Goal: Transaction & Acquisition: Purchase product/service

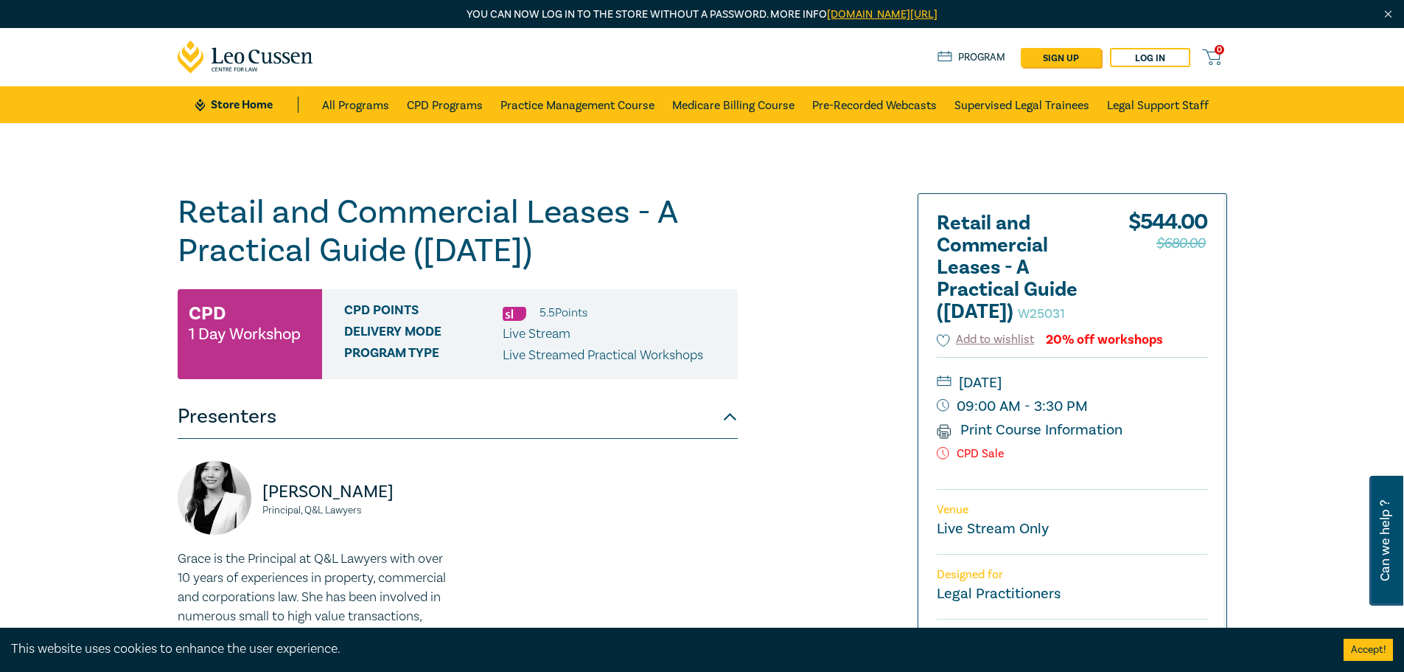
click at [1271, 305] on div "Retail and Commercial Leases - A Practical Guide ([DATE]) W25031 CPD 1 Day Work…" at bounding box center [702, 561] width 1404 height 877
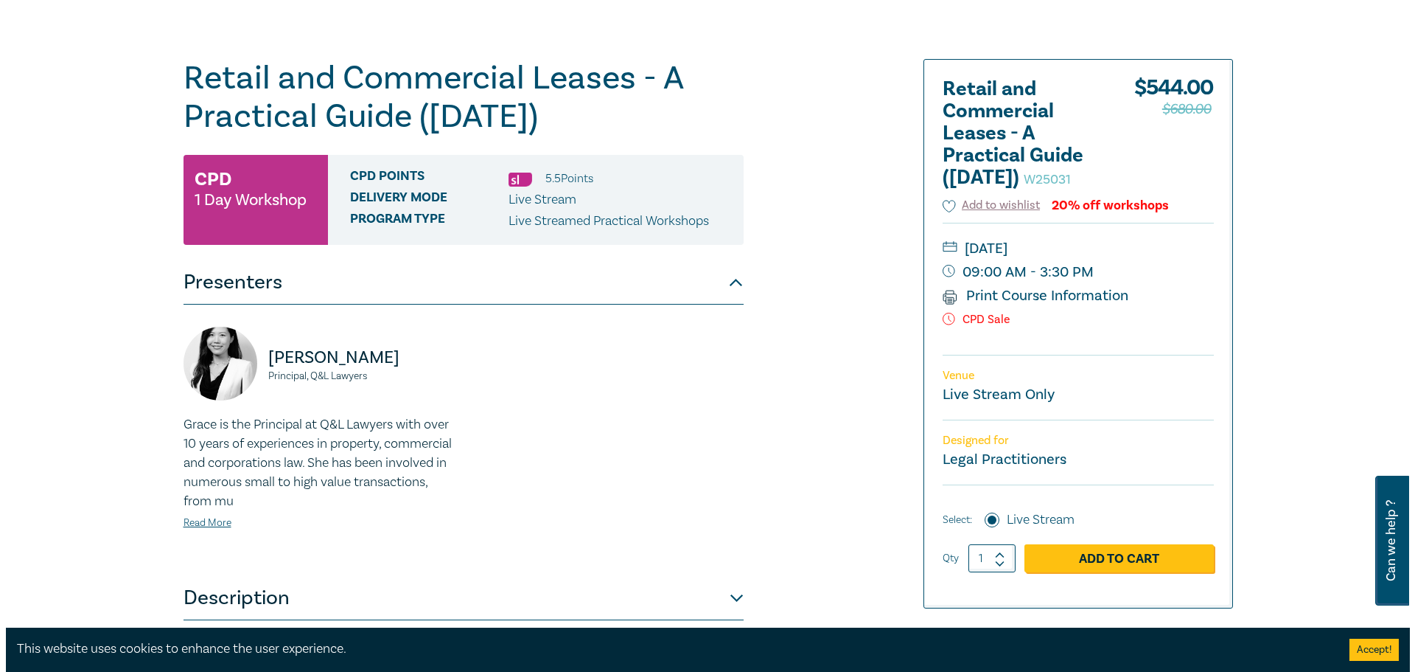
scroll to position [295, 0]
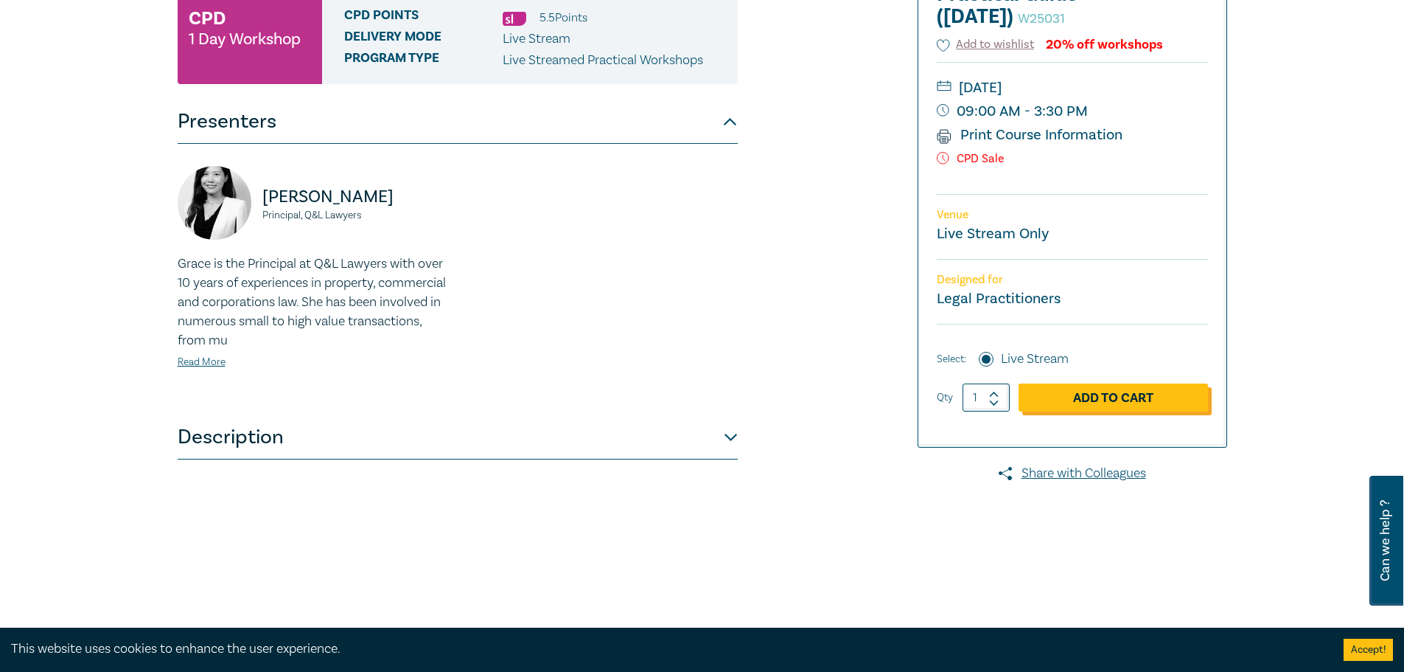
click at [1127, 411] on link "Add to Cart" at bounding box center [1113, 397] width 189 height 28
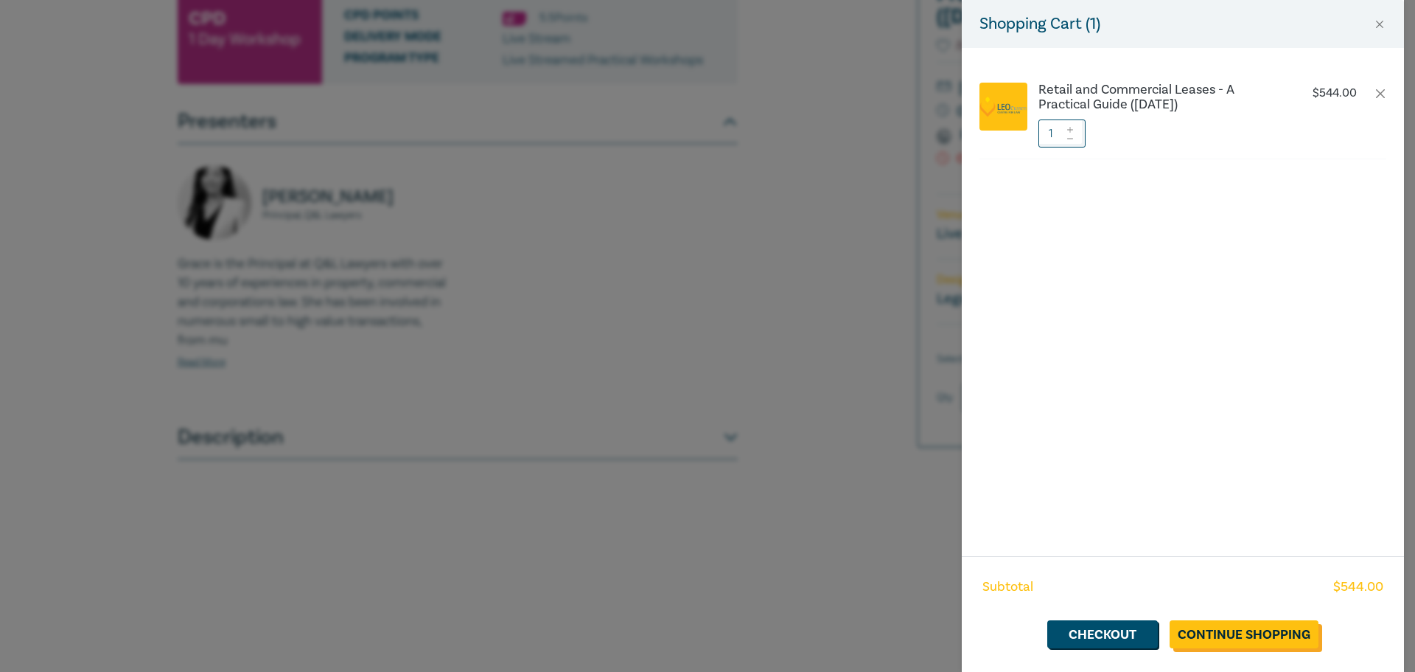
click at [1222, 627] on link "Continue Shopping" at bounding box center [1244, 634] width 149 height 28
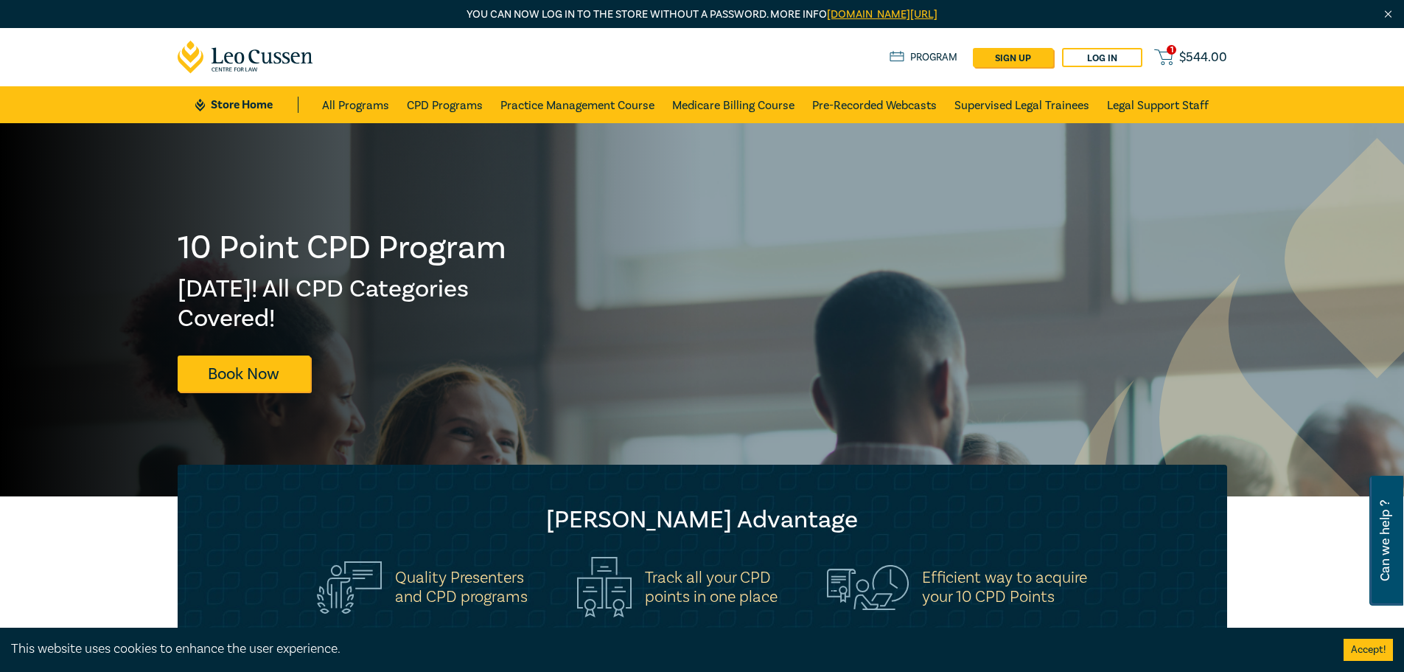
click at [1192, 55] on span "$ 544.00" at bounding box center [1204, 57] width 48 height 16
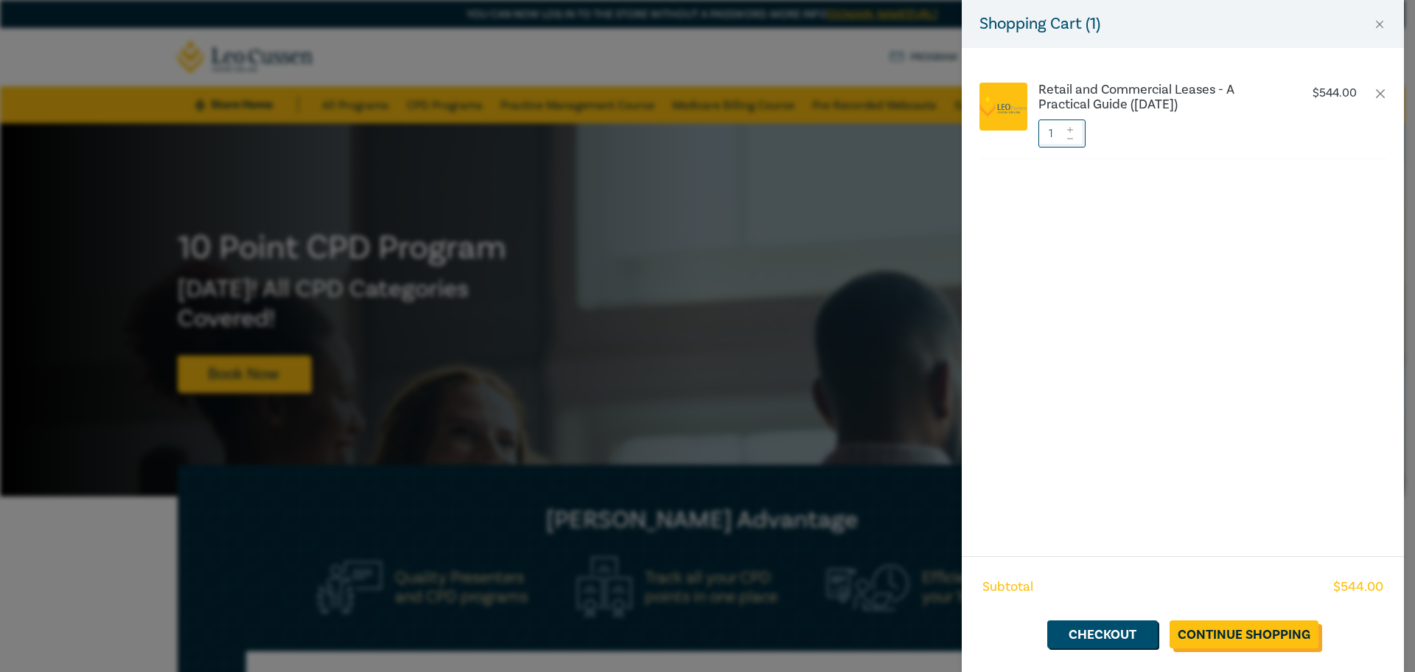
click at [1226, 634] on link "Continue Shopping" at bounding box center [1244, 634] width 149 height 28
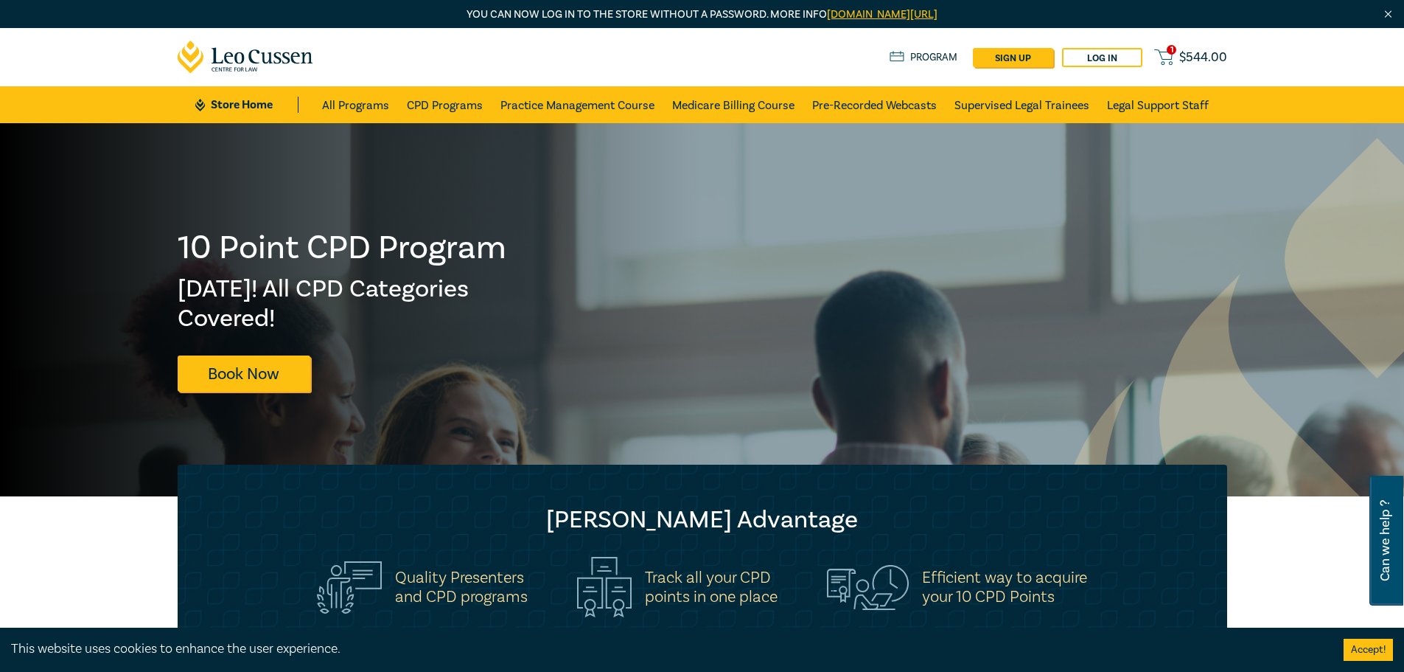
click at [1208, 52] on span "$ 544.00" at bounding box center [1204, 57] width 48 height 16
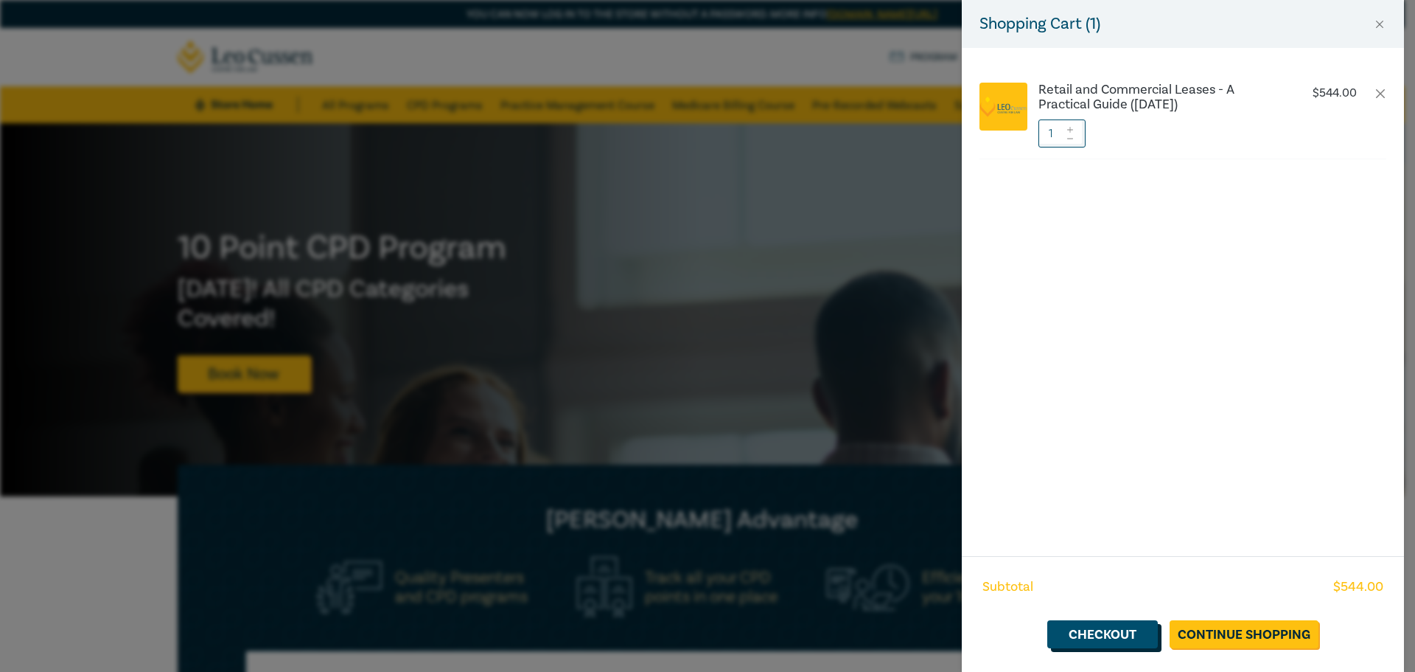
click at [1107, 640] on link "Checkout" at bounding box center [1103, 634] width 111 height 28
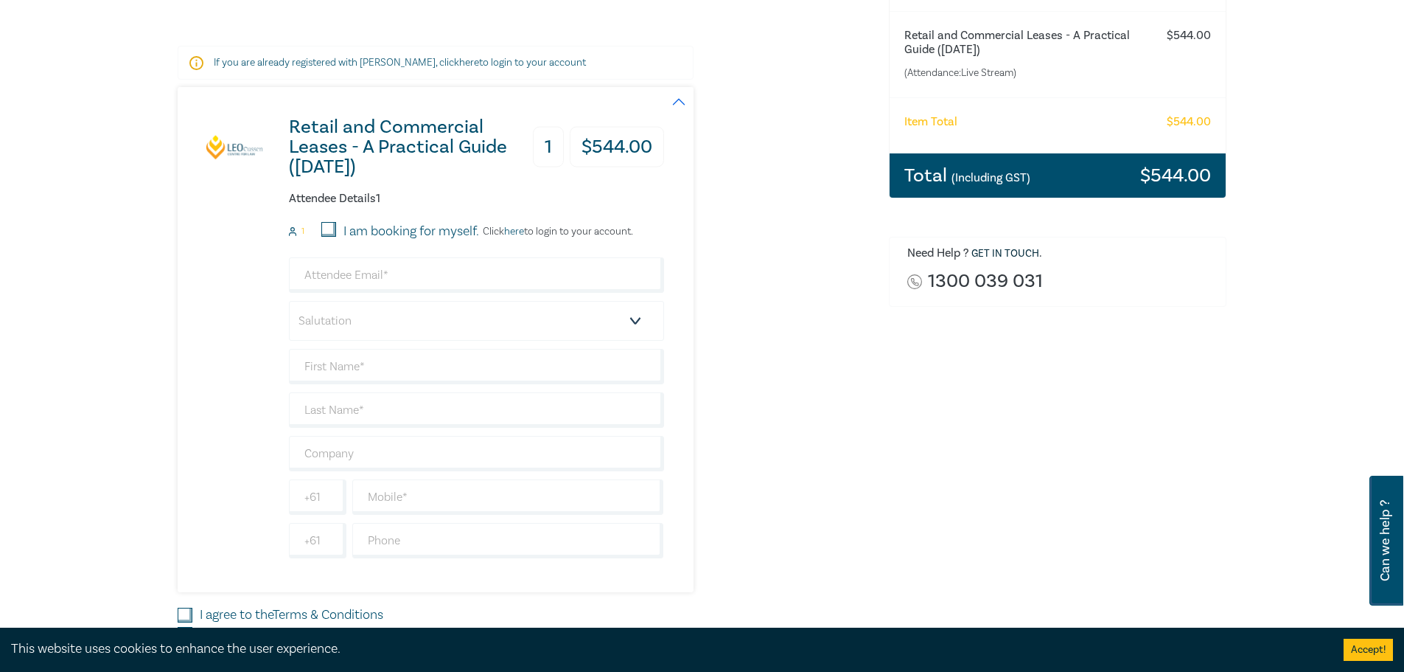
scroll to position [295, 0]
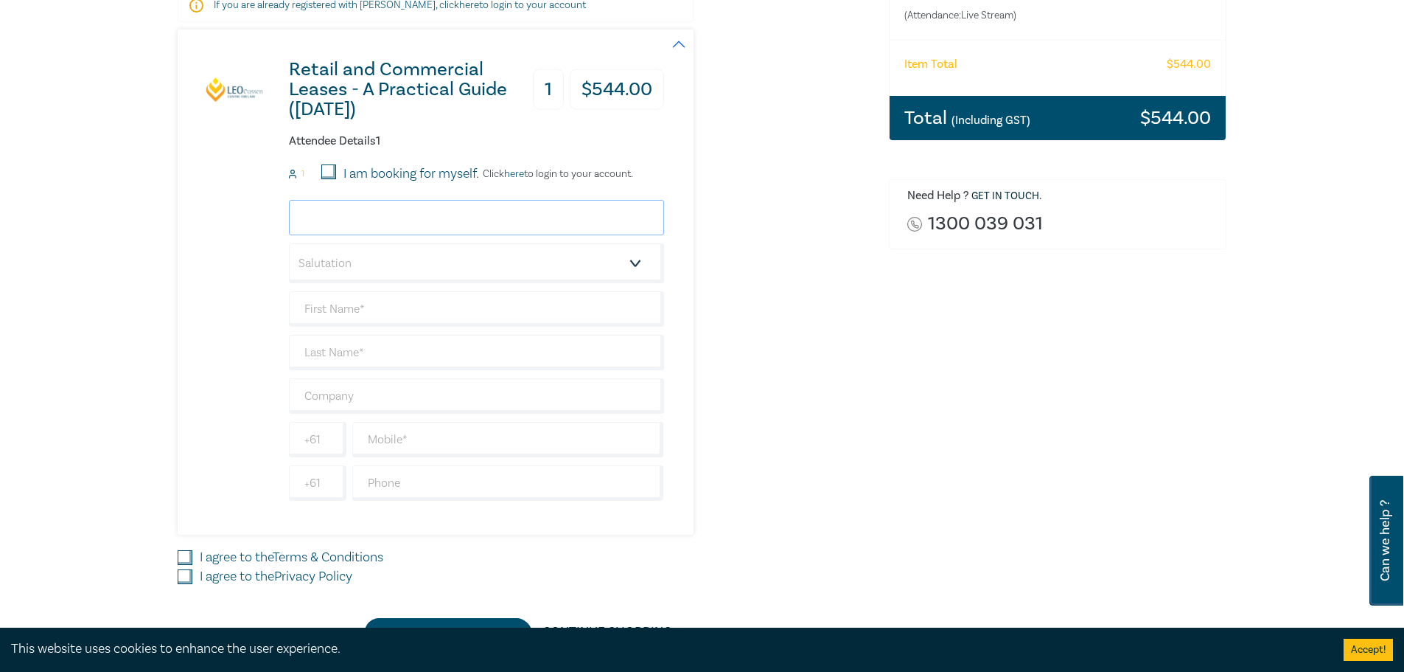
click at [346, 224] on input "email" at bounding box center [476, 217] width 375 height 35
click at [346, 231] on input "email" at bounding box center [476, 217] width 375 height 35
paste input "[EMAIL_ADDRESS][DOMAIN_NAME]"
type input "[EMAIL_ADDRESS][DOMAIN_NAME]"
click at [337, 265] on select "Salutation Mr. Mrs. Ms. Miss Dr. Prof. Other" at bounding box center [476, 263] width 375 height 40
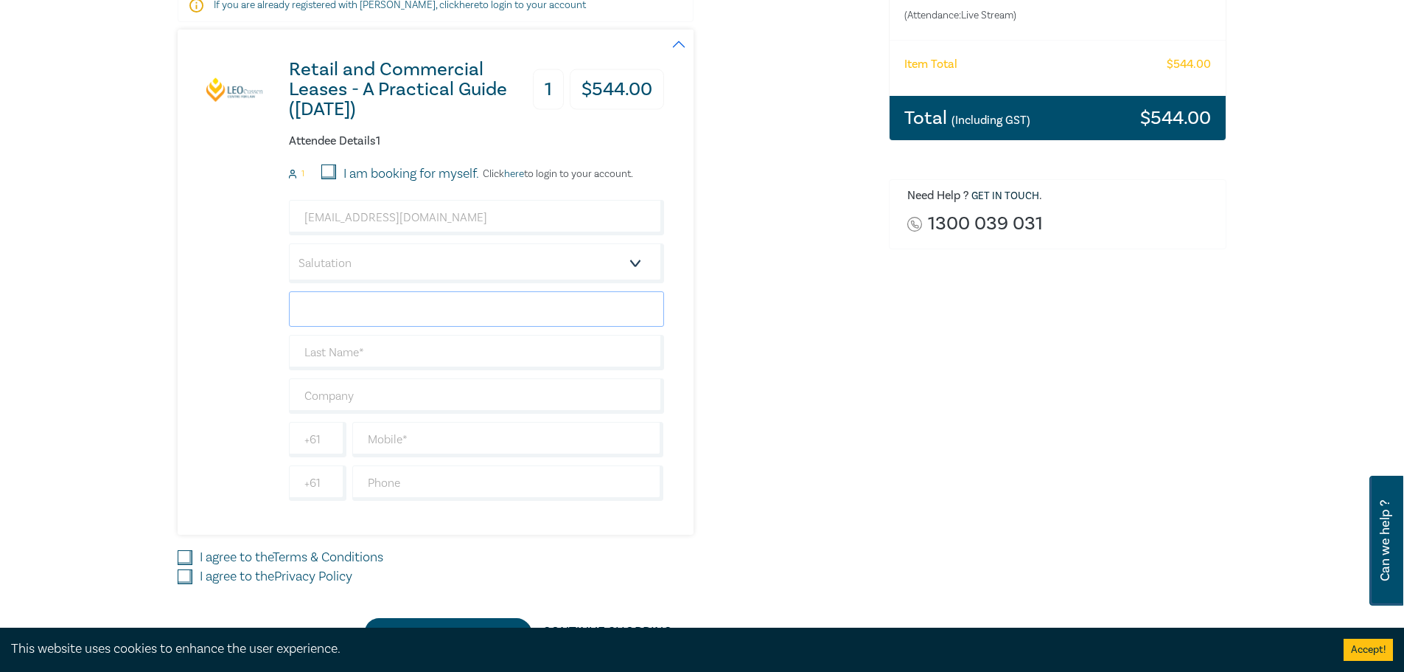
click at [341, 311] on input "text" at bounding box center [476, 308] width 375 height 35
paste input "[PERSON_NAME]"
drag, startPoint x: 430, startPoint y: 315, endPoint x: 354, endPoint y: 311, distance: 76.0
click at [352, 312] on input "[PERSON_NAME]" at bounding box center [476, 308] width 375 height 35
type input "Jemimah"
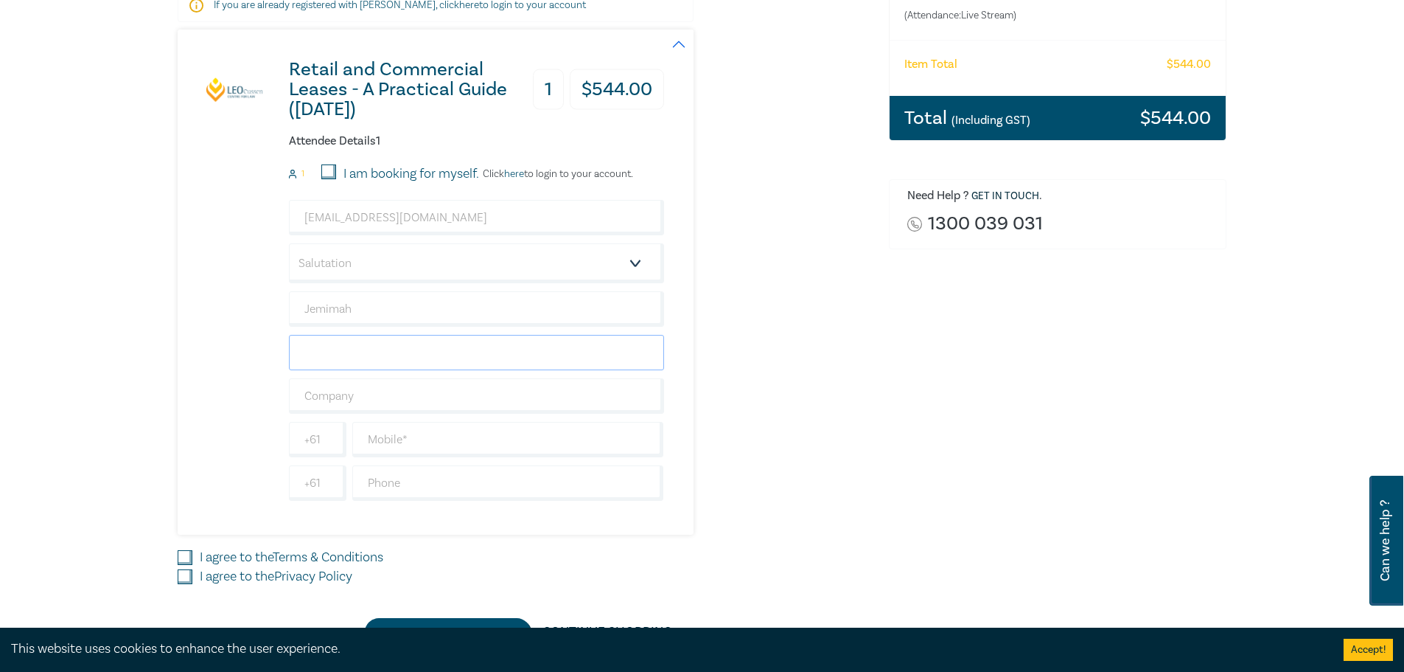
click at [310, 345] on input "text" at bounding box center [476, 352] width 375 height 35
paste input "[PERSON_NAME]"
drag, startPoint x: 354, startPoint y: 349, endPoint x: 130, endPoint y: 295, distance: 230.7
click at [153, 316] on div "Delivery Option Event Attendance If you are already registered with [PERSON_NAM…" at bounding box center [702, 268] width 1404 height 881
type input "[PERSON_NAME]"
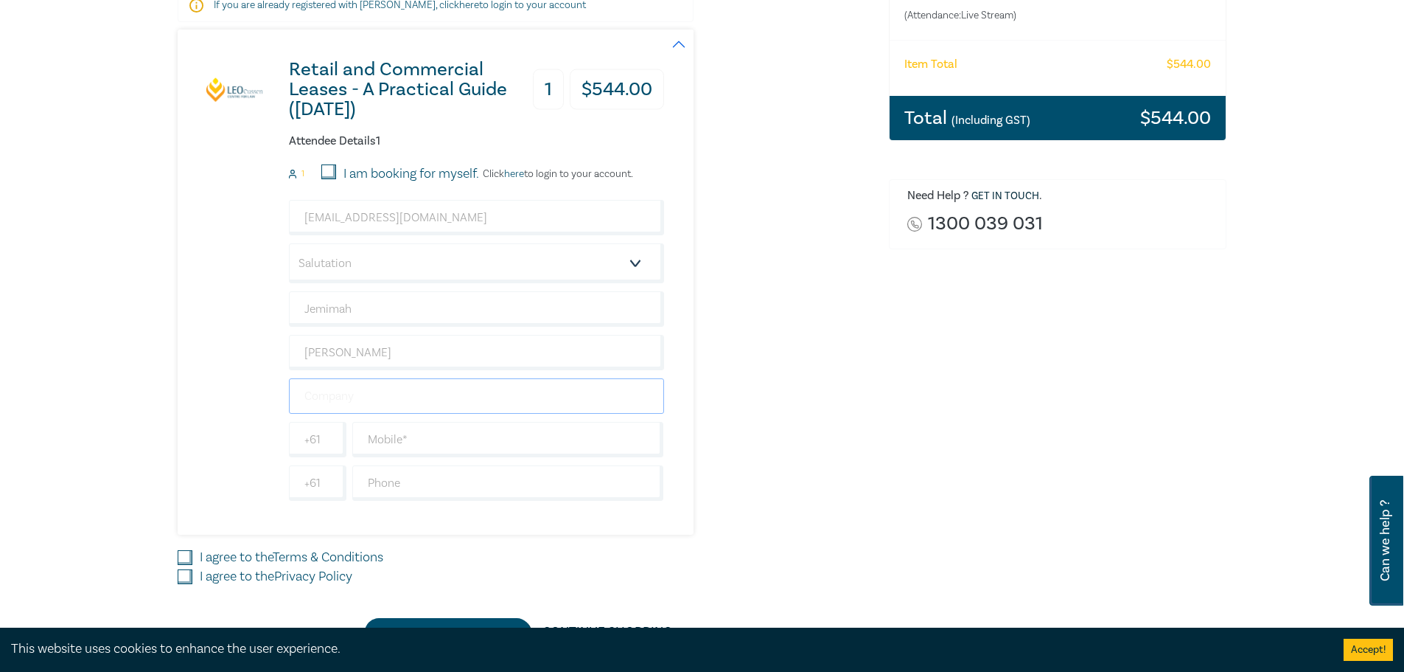
drag, startPoint x: 324, startPoint y: 390, endPoint x: 372, endPoint y: 395, distance: 47.5
click at [324, 390] on input "text" at bounding box center [476, 395] width 375 height 35
type input "[PERSON_NAME] [PERSON_NAME]"
type input "[GEOGRAPHIC_DATA]"
drag, startPoint x: 403, startPoint y: 442, endPoint x: 449, endPoint y: 451, distance: 46.7
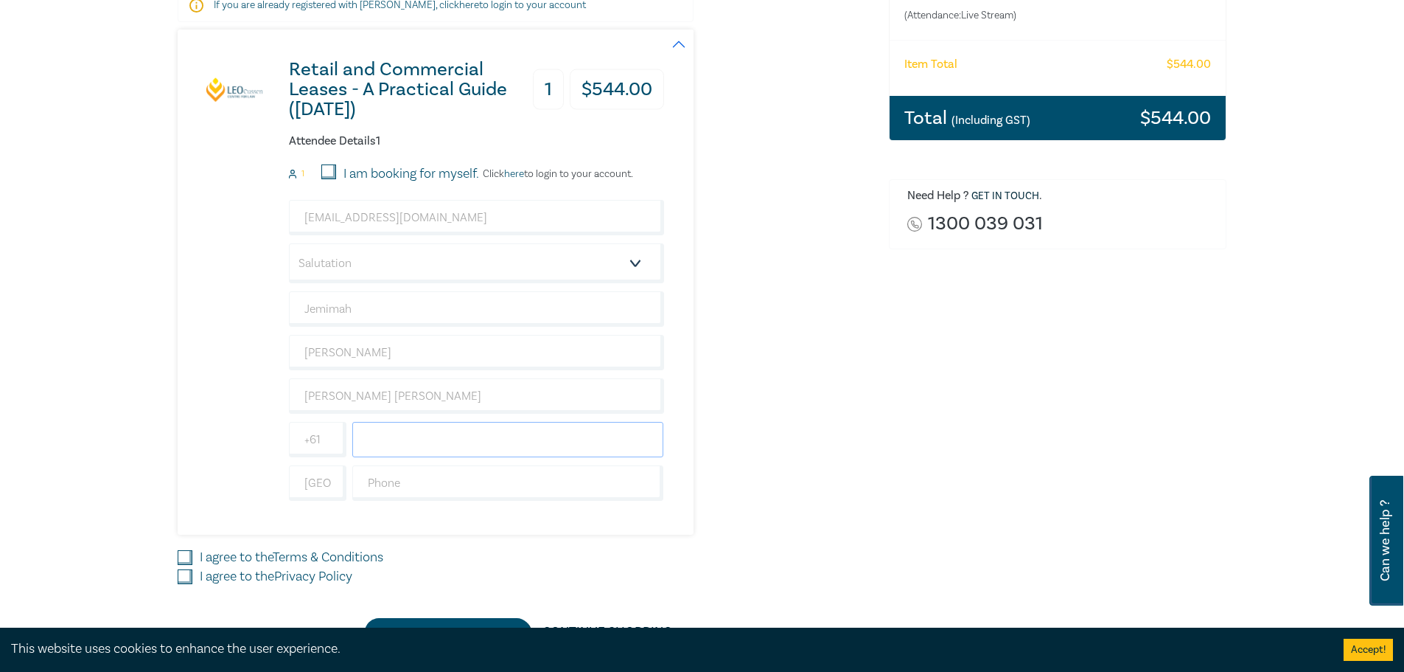
click at [403, 442] on input "text" at bounding box center [508, 439] width 312 height 35
click at [403, 444] on input "text" at bounding box center [508, 439] width 312 height 35
type input "0416724241"
click at [189, 555] on input "I agree to the Terms & Conditions" at bounding box center [185, 557] width 15 height 15
checkbox input "true"
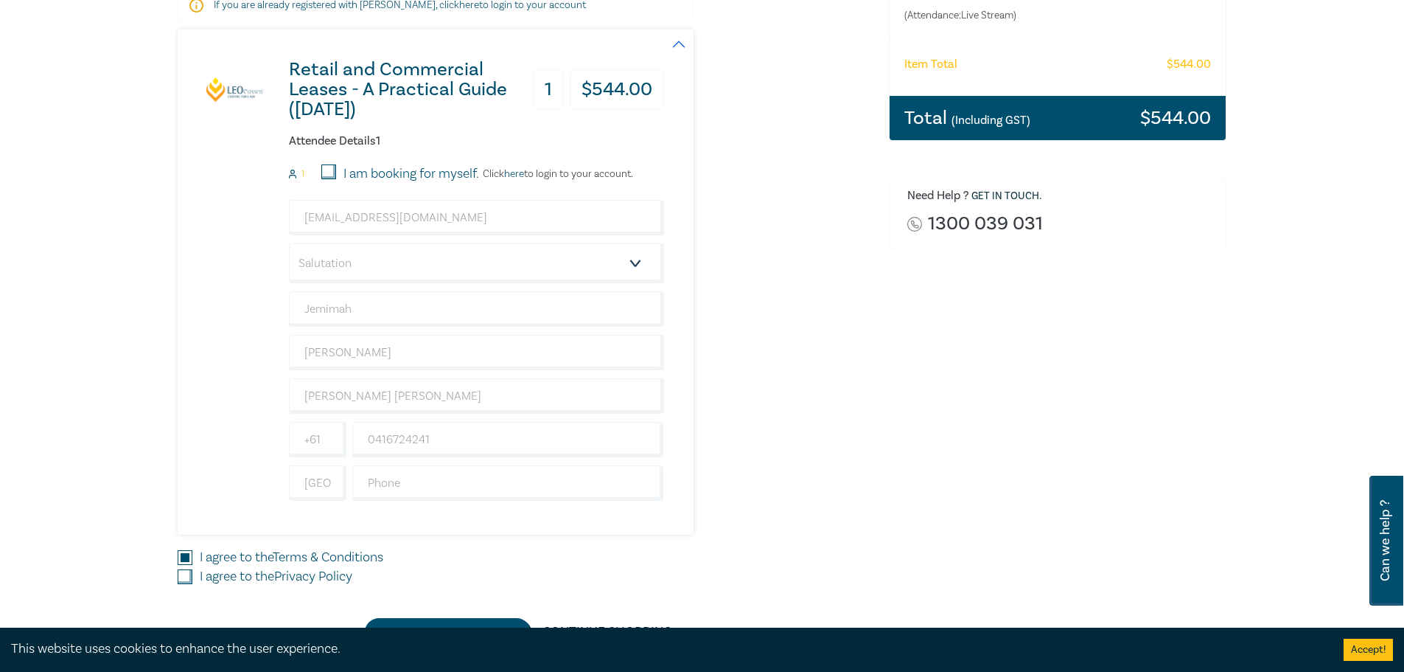
click at [187, 575] on input "I agree to the Privacy Policy" at bounding box center [185, 576] width 15 height 15
checkbox input "true"
click at [327, 495] on input "[GEOGRAPHIC_DATA]" at bounding box center [318, 482] width 58 height 35
drag, startPoint x: 335, startPoint y: 478, endPoint x: 178, endPoint y: 461, distance: 158.0
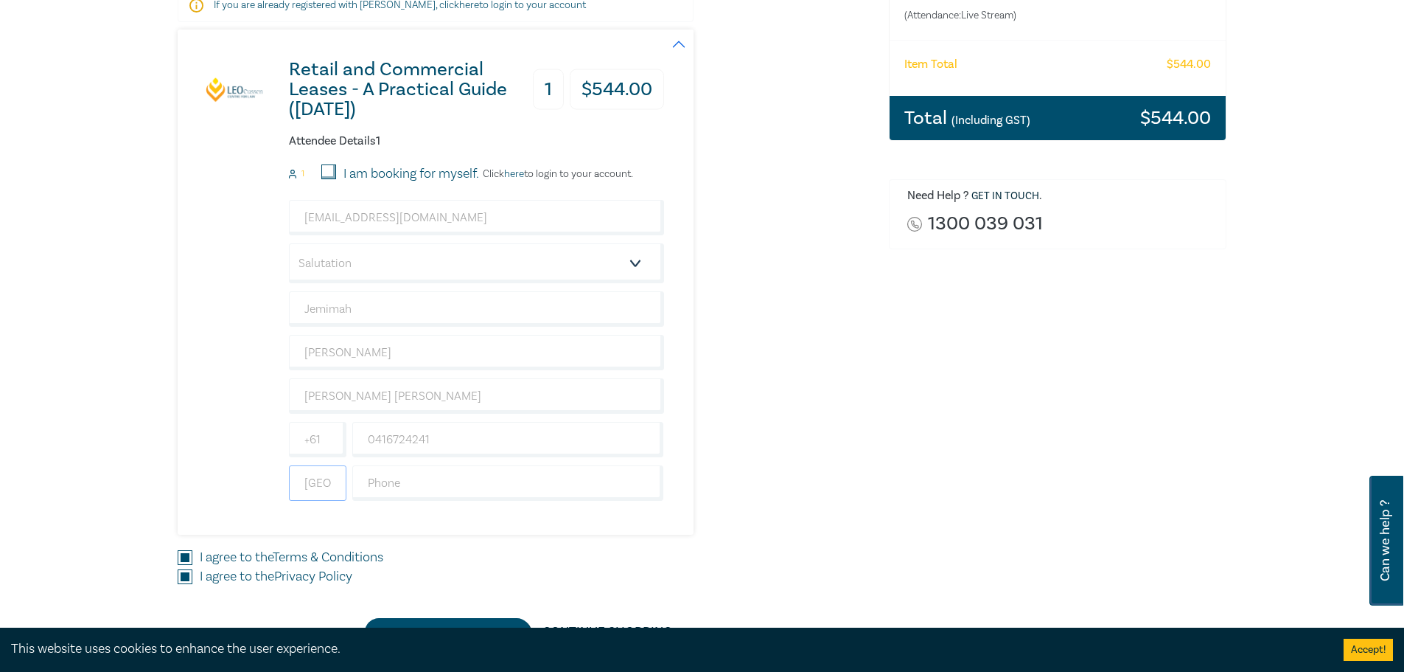
click at [187, 468] on div "Retail and Commercial Leases - A Practical Guide ([DATE]) 1 $ 544.00 Attendee D…" at bounding box center [421, 281] width 487 height 505
type input "lia"
click at [1024, 580] on div "Order Retail and Commercial Leases - A Practical Guide ([DATE]) (Attendance: Li…" at bounding box center [1058, 269] width 356 height 754
click at [316, 484] on input "lia" at bounding box center [318, 482] width 58 height 35
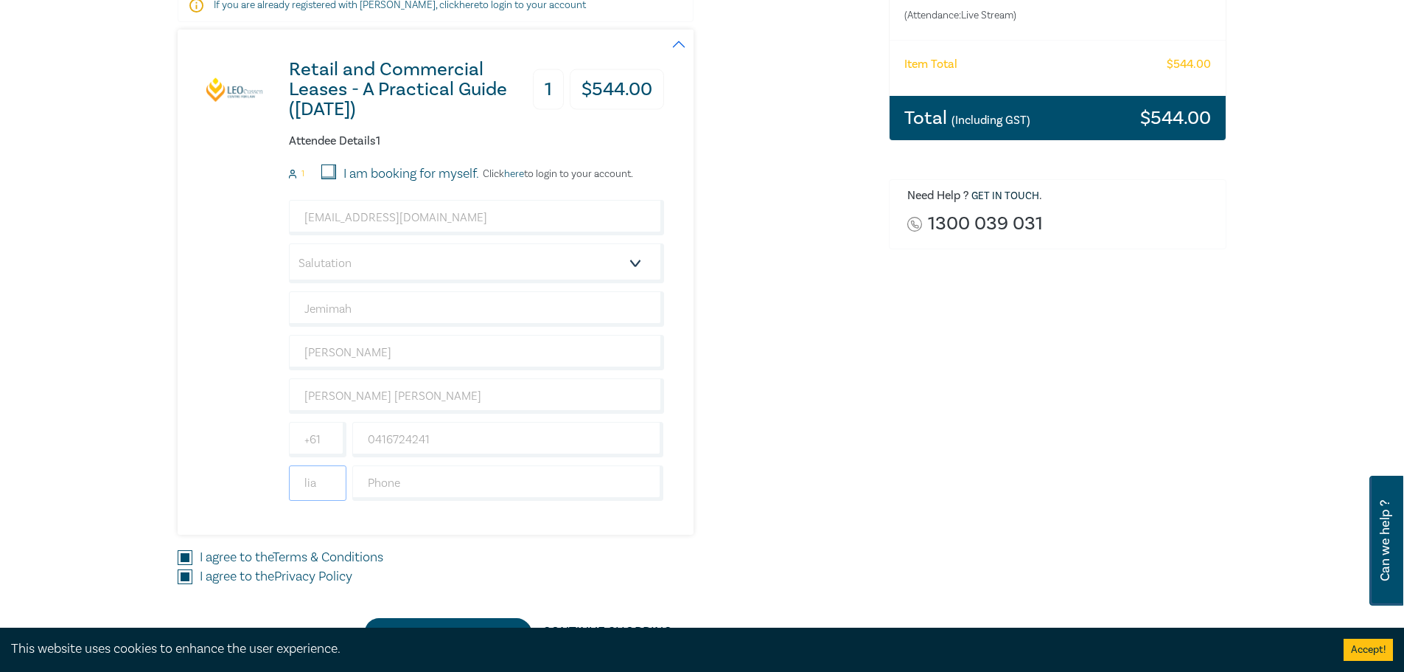
click at [316, 484] on input "lia" at bounding box center [318, 482] width 58 height 35
drag, startPoint x: 1094, startPoint y: 411, endPoint x: 977, endPoint y: 523, distance: 162.7
click at [1093, 411] on div "Order Retail and Commercial Leases - A Practical Guide ([DATE]) (Attendance: Li…" at bounding box center [1058, 269] width 356 height 754
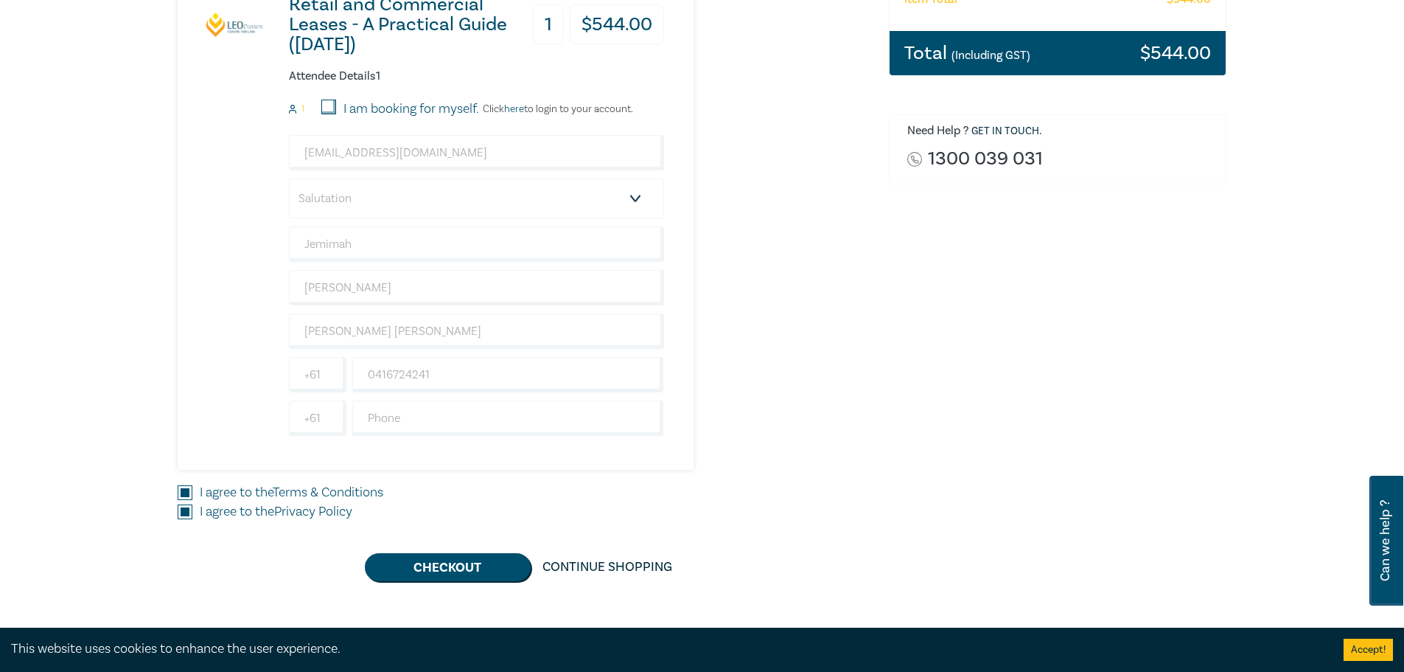
scroll to position [295, 0]
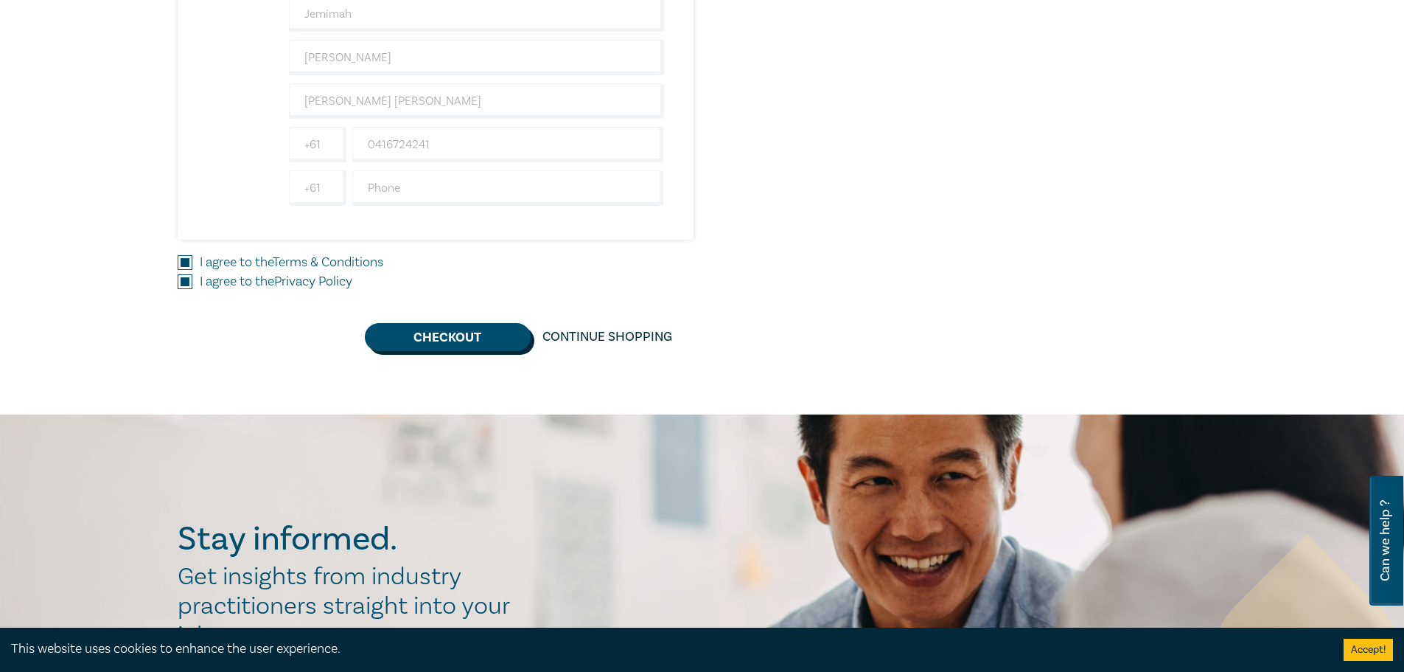
click at [428, 341] on button "Checkout" at bounding box center [448, 337] width 166 height 28
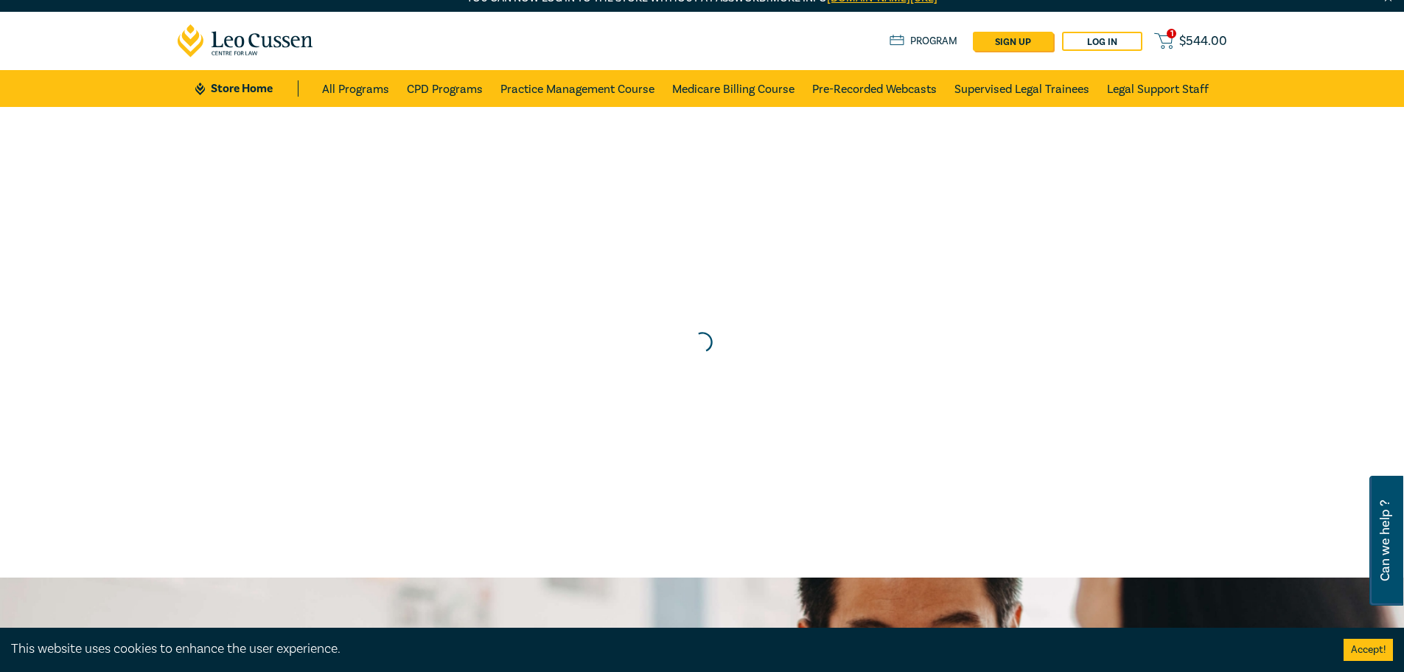
scroll to position [0, 0]
